Goal: Navigation & Orientation: Find specific page/section

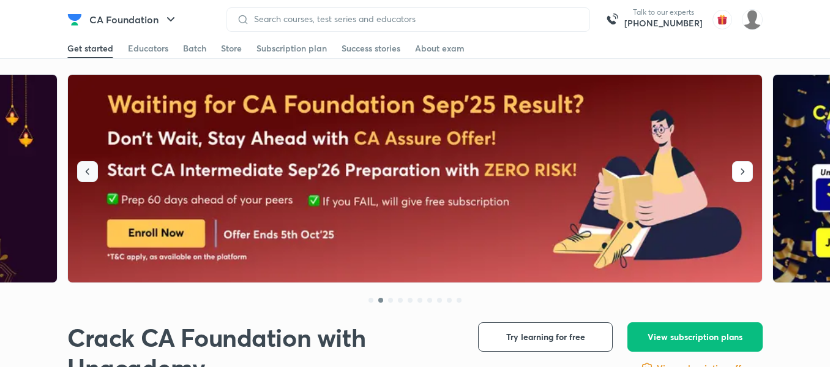
click at [96, 165] on button "button" at bounding box center [87, 171] width 21 height 21
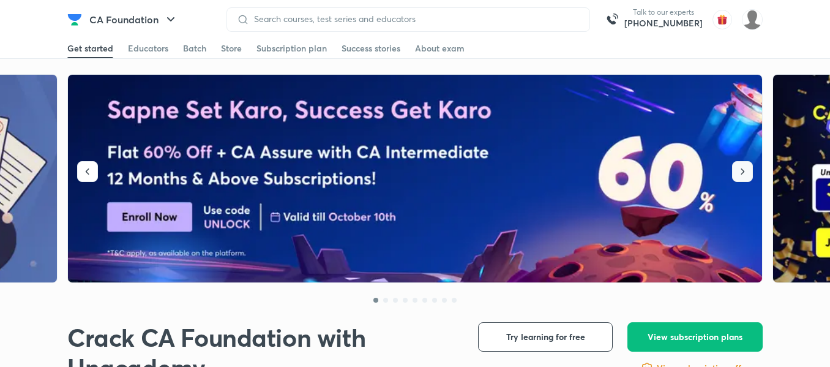
click at [744, 177] on icon "button" at bounding box center [742, 171] width 12 height 12
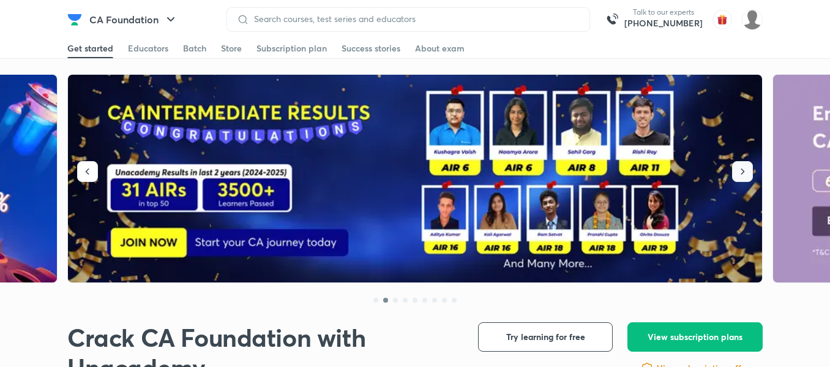
click at [744, 177] on icon "button" at bounding box center [742, 171] width 12 height 12
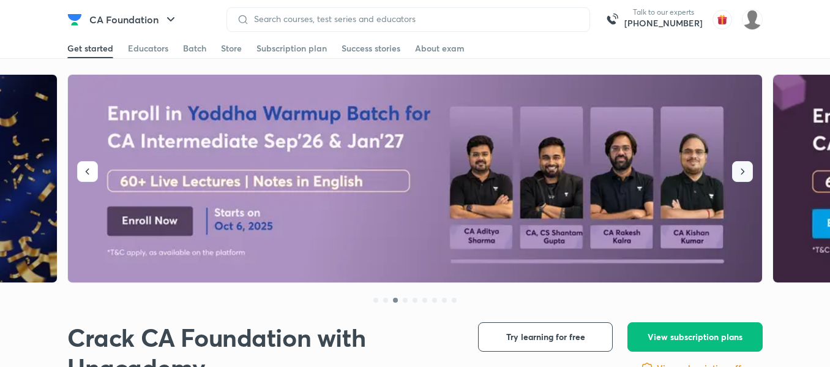
click at [744, 177] on icon "button" at bounding box center [742, 171] width 12 height 12
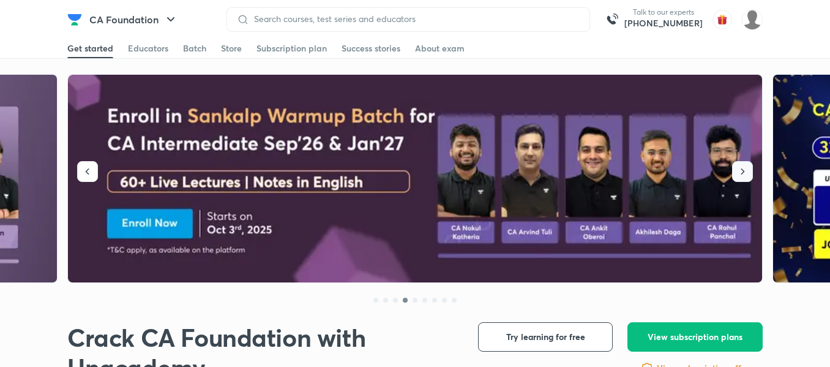
click at [744, 177] on icon "button" at bounding box center [742, 171] width 12 height 12
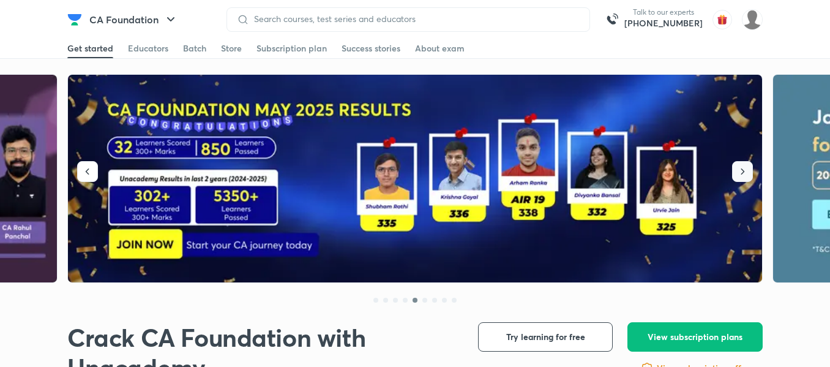
click at [744, 177] on icon "button" at bounding box center [742, 171] width 12 height 12
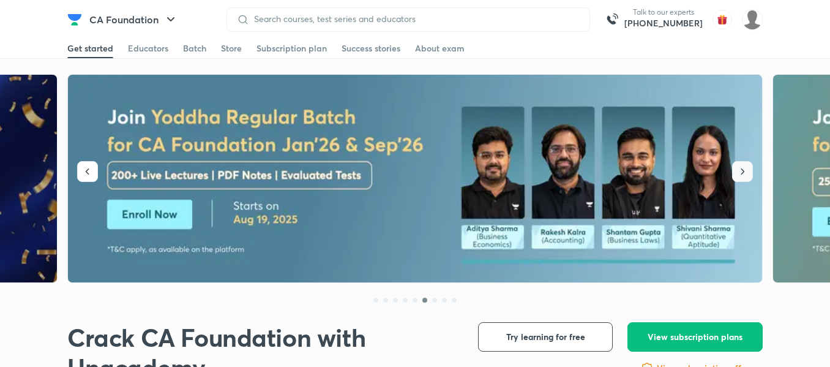
click at [744, 177] on icon "button" at bounding box center [742, 171] width 12 height 12
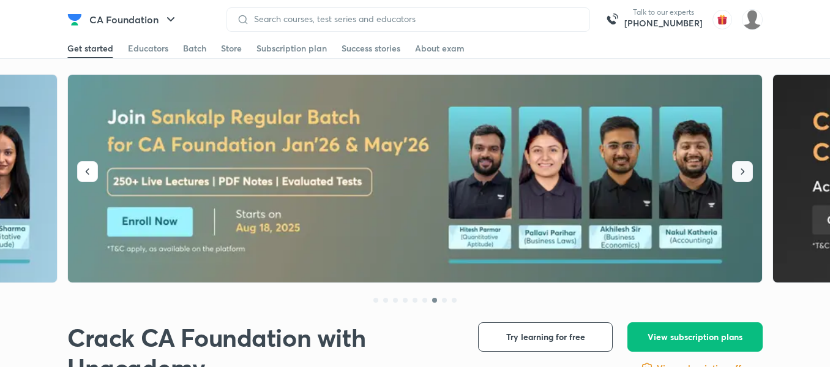
click at [744, 177] on icon "button" at bounding box center [742, 171] width 12 height 12
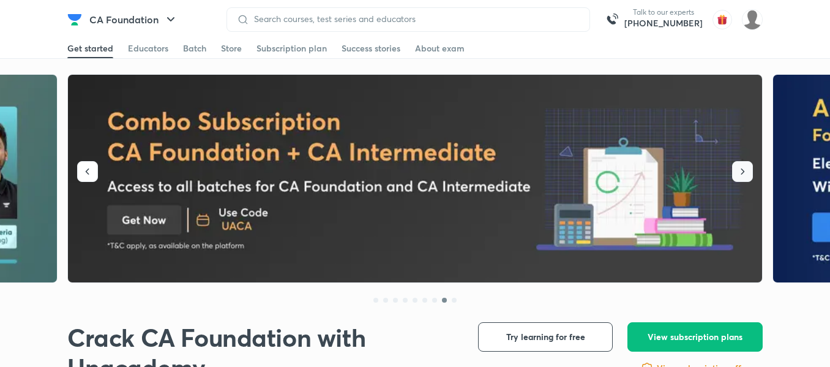
click at [744, 177] on icon "button" at bounding box center [742, 171] width 12 height 12
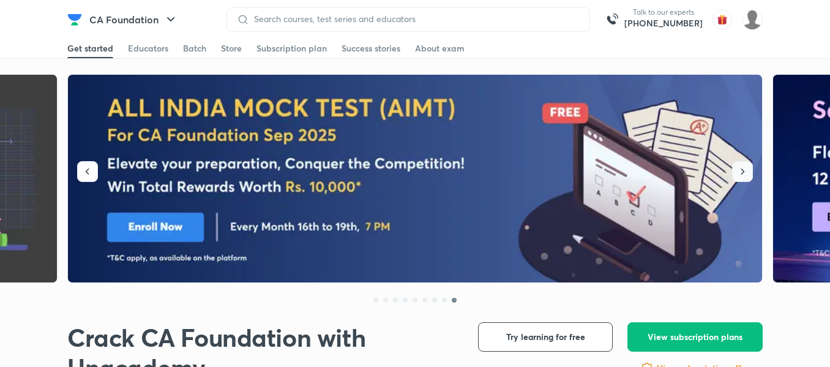
click at [744, 177] on icon "button" at bounding box center [742, 171] width 12 height 12
